Goal: Information Seeking & Learning: Learn about a topic

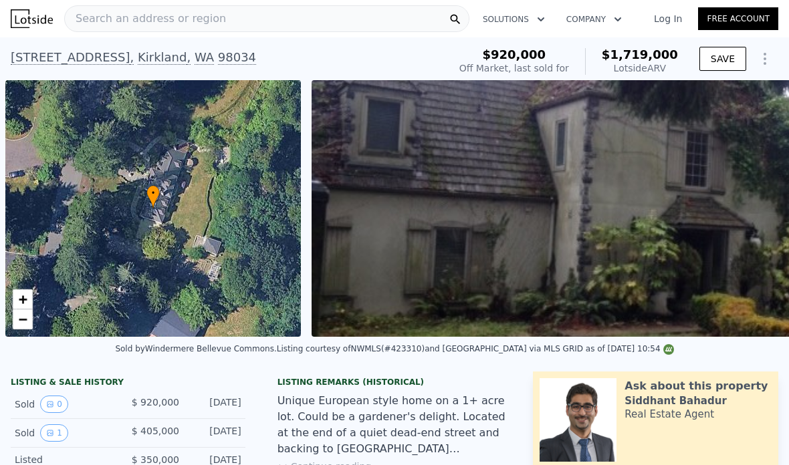
scroll to position [0, 1300]
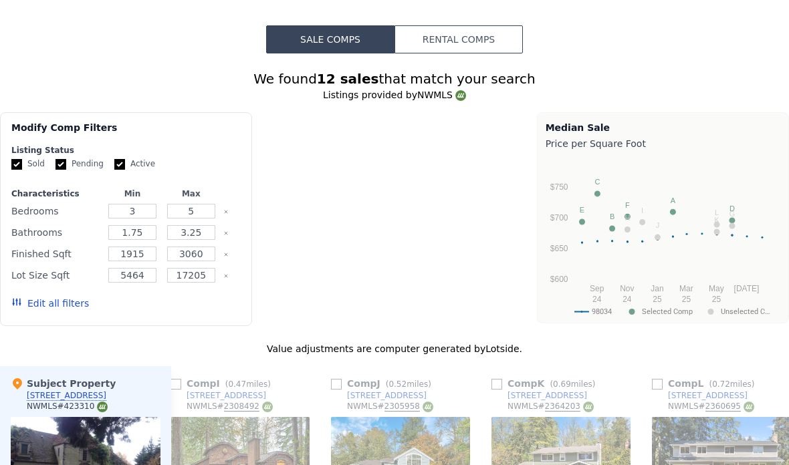
type input "$ 1,720,000"
type input "$ 1,117,324"
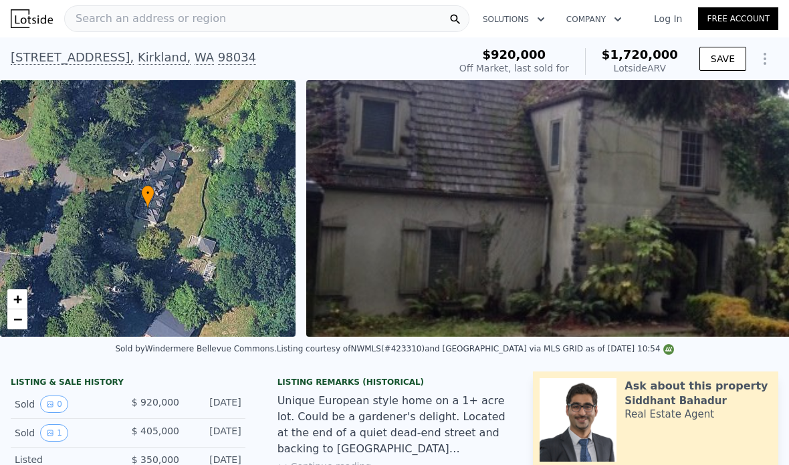
scroll to position [0, 0]
click at [357, 21] on div "Search an address or region" at bounding box center [266, 18] width 405 height 27
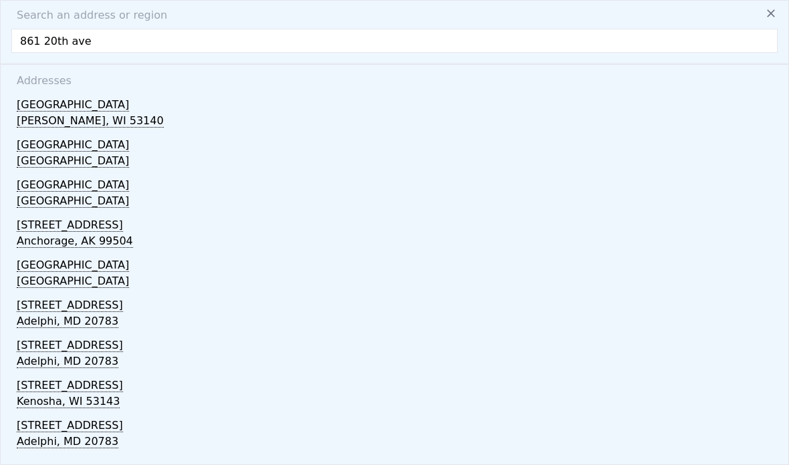
scroll to position [72, 0]
type input "861 20th ave s"
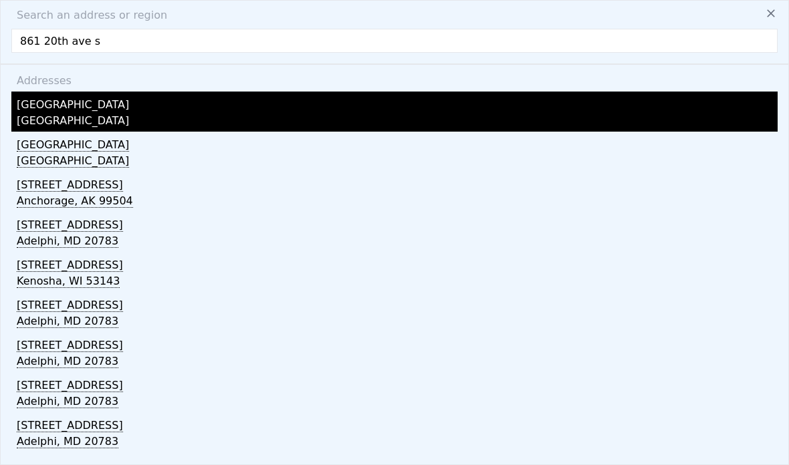
click at [51, 92] on div "[GEOGRAPHIC_DATA]" at bounding box center [397, 102] width 761 height 21
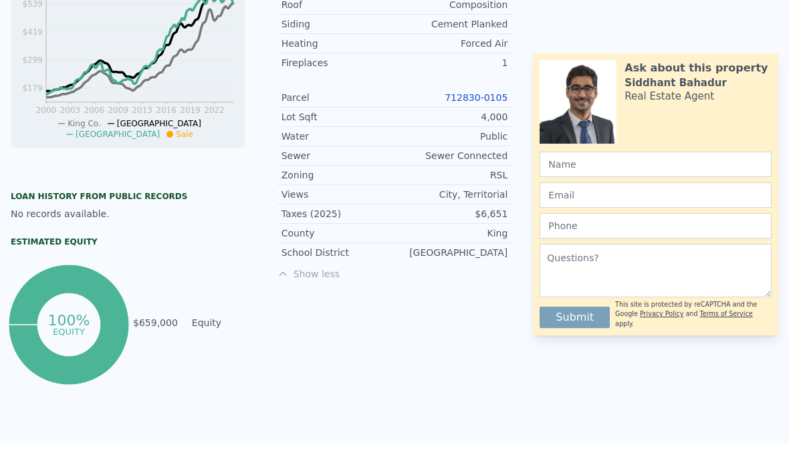
scroll to position [495, 0]
click at [493, 98] on link "712830-0105" at bounding box center [476, 97] width 63 height 11
click at [498, 93] on link "712830-0105" at bounding box center [476, 97] width 63 height 11
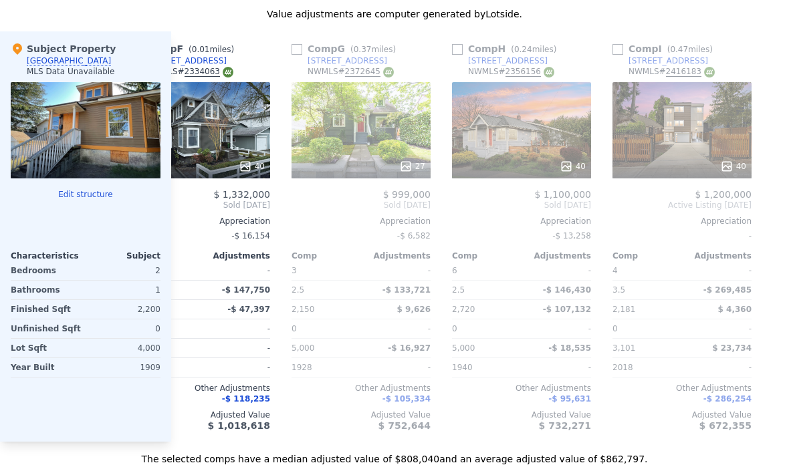
scroll to position [1294, 0]
click at [412, 168] on icon at bounding box center [405, 166] width 13 height 13
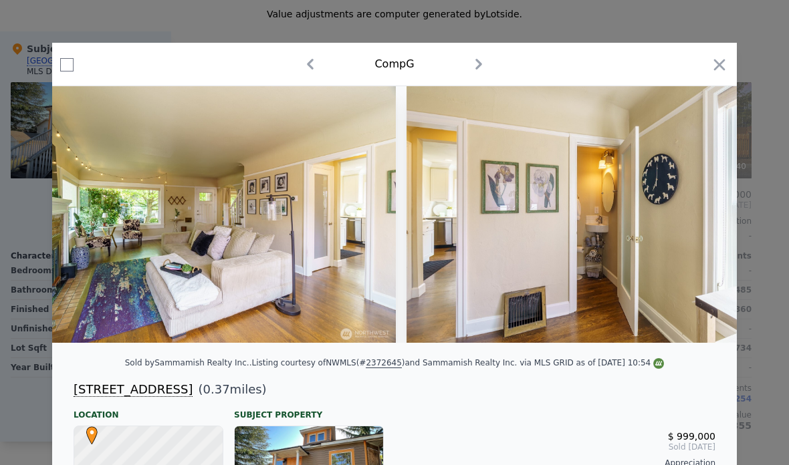
scroll to position [0, 4007]
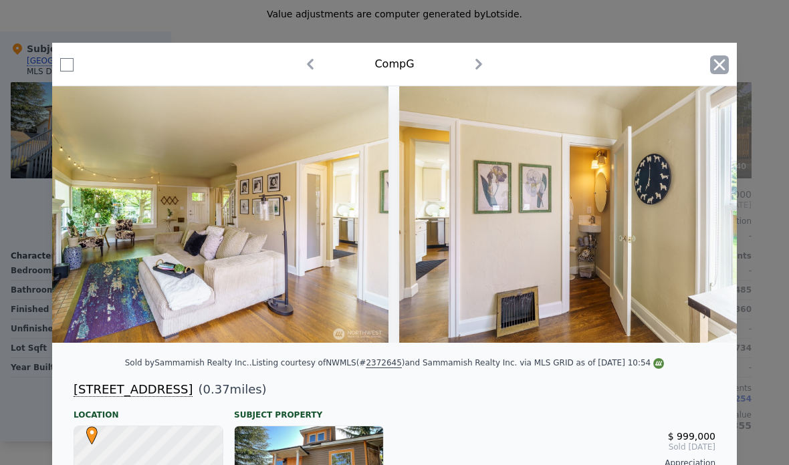
click at [723, 66] on icon "button" at bounding box center [719, 64] width 19 height 19
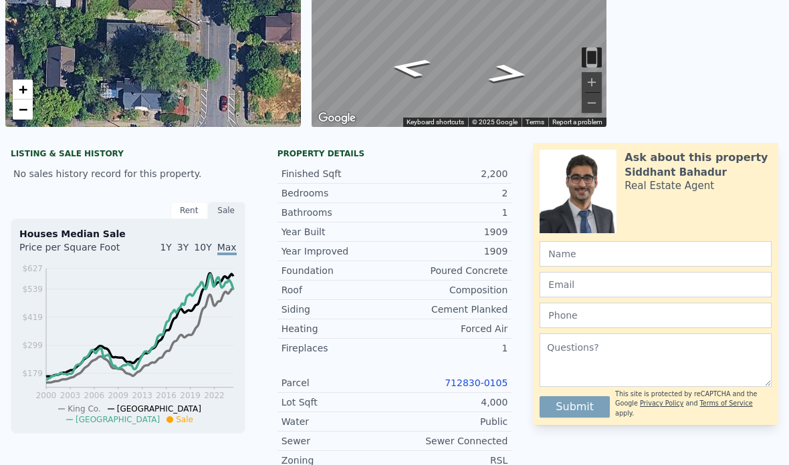
scroll to position [210, 0]
